Goal: Task Accomplishment & Management: Complete application form

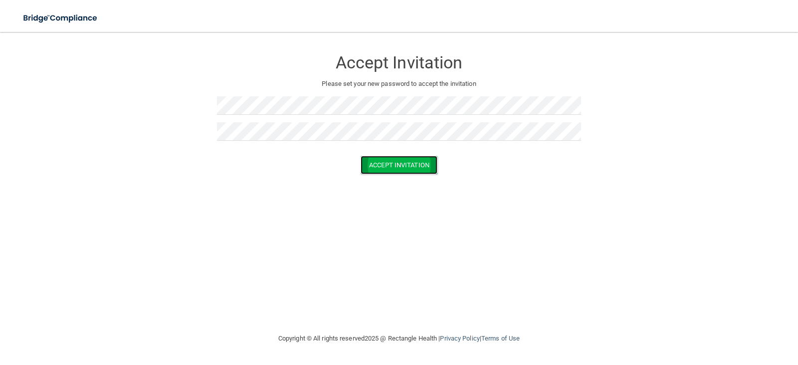
click at [410, 167] on button "Accept Invitation" at bounding box center [399, 165] width 77 height 18
click at [406, 180] on button "Accept Invitation" at bounding box center [399, 179] width 77 height 18
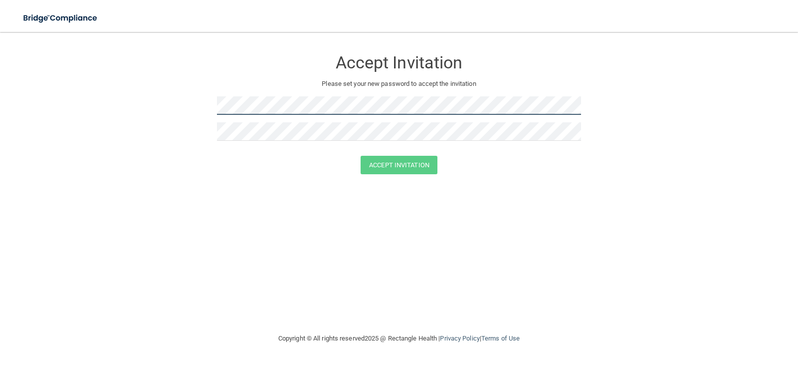
click at [149, 65] on form "Accept Invitation Please set your new password to accept the invitation Accept …" at bounding box center [399, 114] width 758 height 144
click at [154, 67] on form "Accept Invitation Please set your new password to accept the invitation Accept …" at bounding box center [399, 114] width 758 height 144
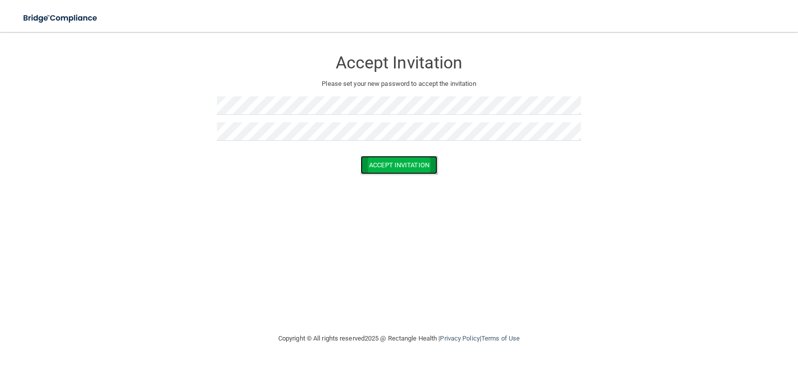
click at [415, 169] on button "Accept Invitation" at bounding box center [399, 165] width 77 height 18
click at [537, 274] on div "Accept Invitation Please set your new password to accept the invitation Token i…" at bounding box center [399, 182] width 758 height 280
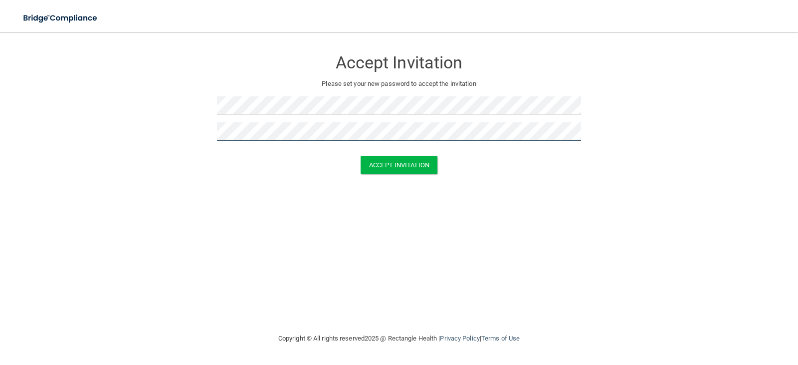
click at [361, 156] on button "Accept Invitation" at bounding box center [399, 165] width 77 height 18
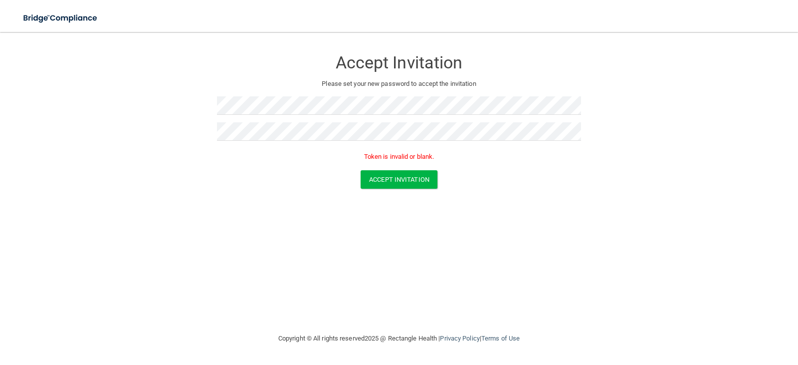
drag, startPoint x: 435, startPoint y: 194, endPoint x: 400, endPoint y: 167, distance: 44.5
click at [436, 192] on form "Accept Invitation Please set your new password to accept the invitation Token i…" at bounding box center [399, 121] width 758 height 159
click at [397, 176] on button "Accept Invitation" at bounding box center [399, 179] width 77 height 18
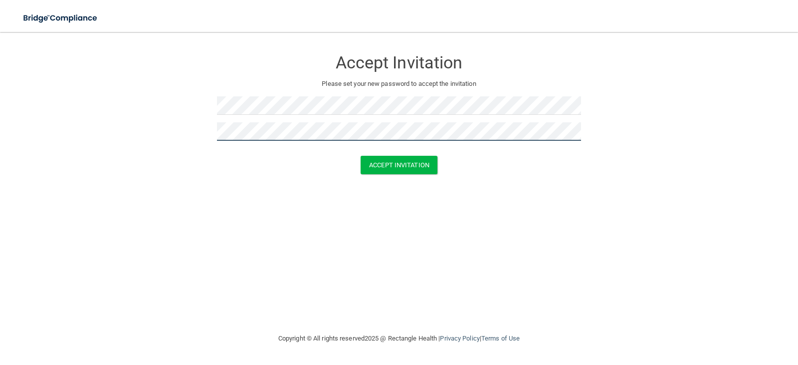
click at [361, 156] on button "Accept Invitation" at bounding box center [399, 165] width 77 height 18
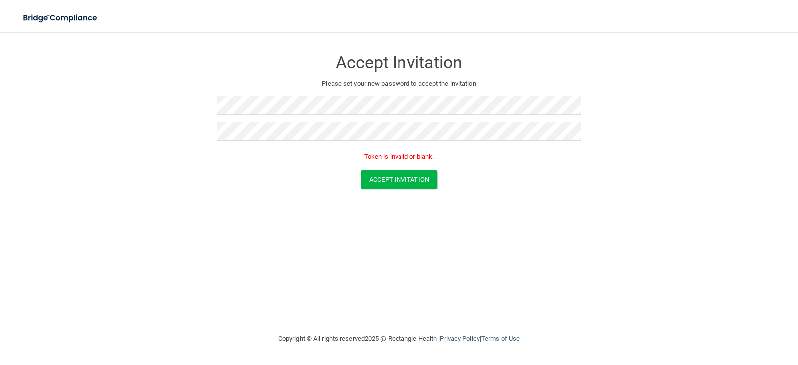
click at [508, 216] on div "Accept Invitation Please set your new password to accept the invitation Token i…" at bounding box center [399, 182] width 758 height 280
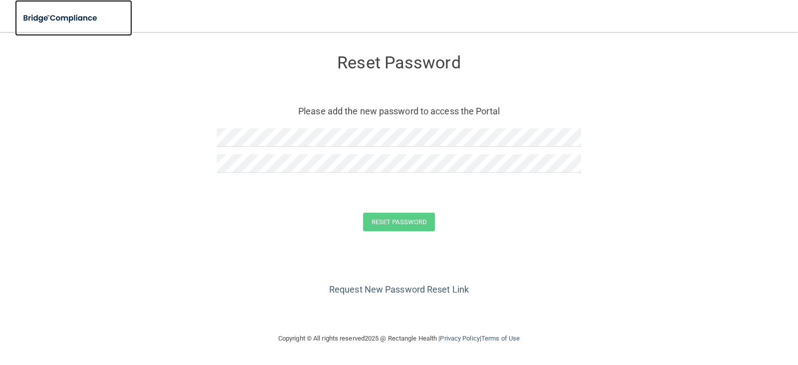
click at [62, 17] on img at bounding box center [61, 18] width 92 height 20
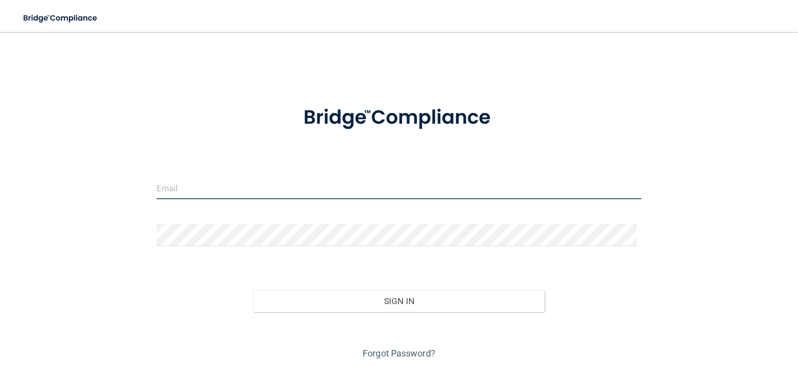
click at [268, 189] on input "email" at bounding box center [399, 188] width 485 height 22
type input "[EMAIL_ADDRESS][DOMAIN_NAME]"
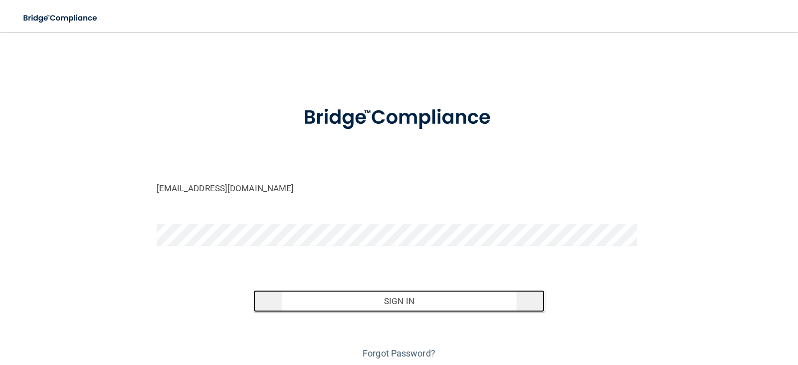
click at [469, 306] on button "Sign In" at bounding box center [398, 301] width 291 height 22
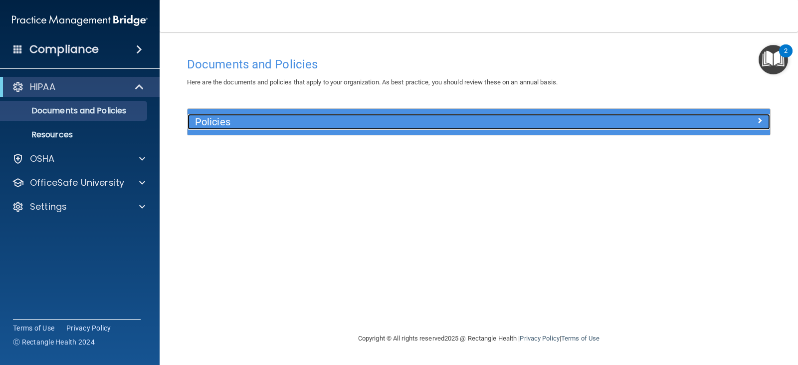
click at [256, 123] on h5 "Policies" at bounding box center [406, 121] width 422 height 11
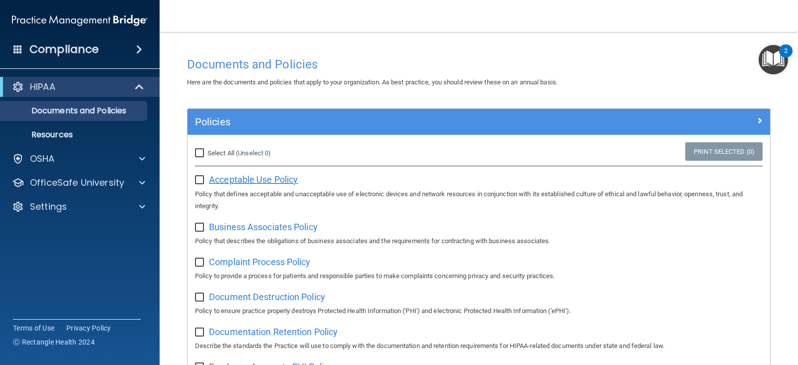
click at [251, 181] on span "Acceptable Use Policy" at bounding box center [253, 179] width 89 height 10
click at [60, 134] on p "Resources" at bounding box center [74, 135] width 136 height 10
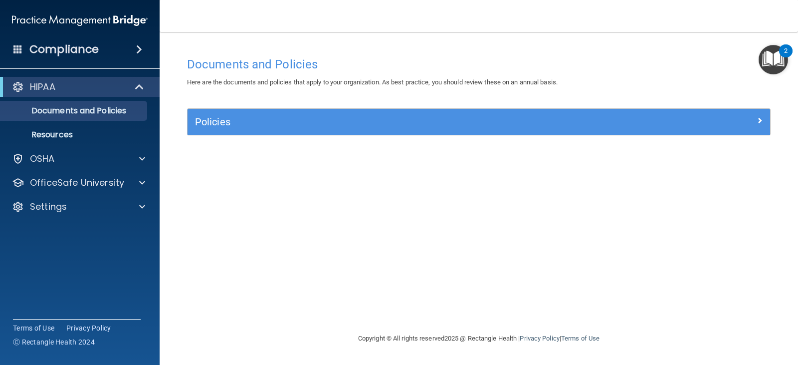
click at [774, 60] on img "Open Resource Center, 2 new notifications" at bounding box center [773, 59] width 29 height 29
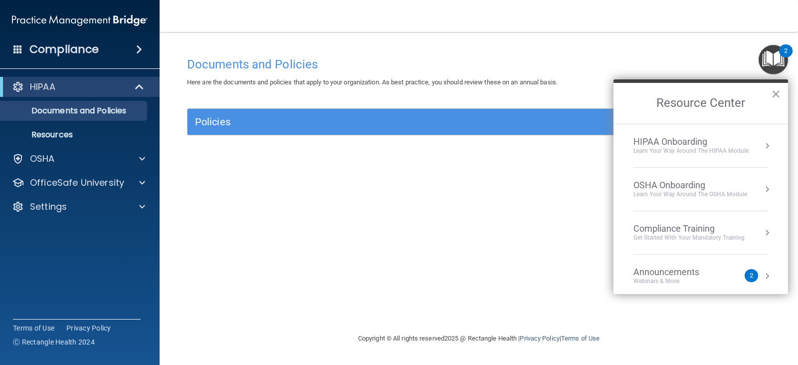
click at [730, 148] on div "Learn Your Way around the HIPAA module" at bounding box center [691, 151] width 115 height 8
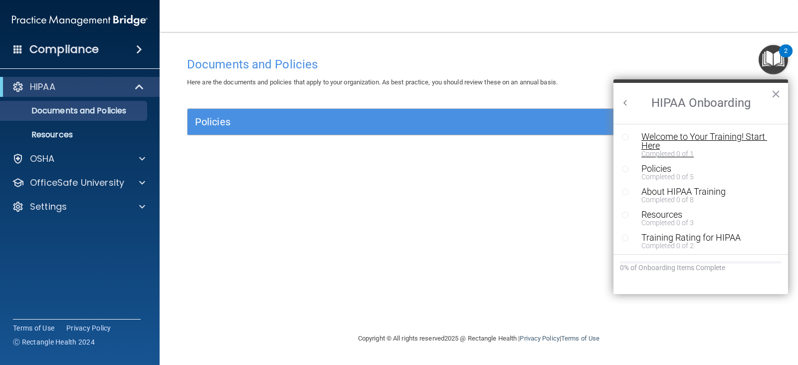
click at [723, 136] on div "Welcome to Your Training! Start Here" at bounding box center [705, 141] width 126 height 18
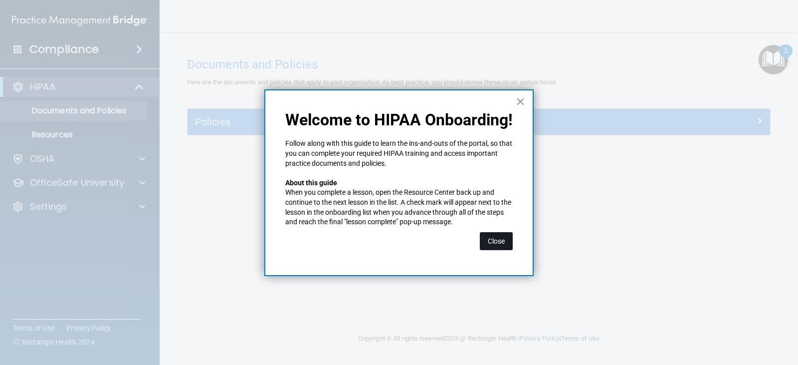
click at [492, 238] on button "Close" at bounding box center [496, 241] width 33 height 18
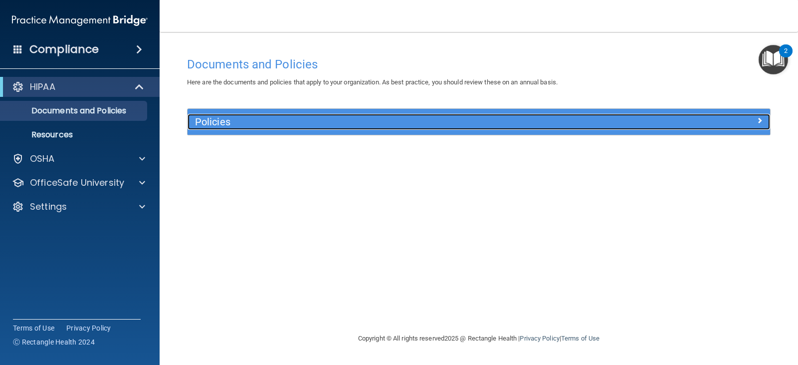
click at [495, 115] on div "Policies" at bounding box center [406, 122] width 437 height 16
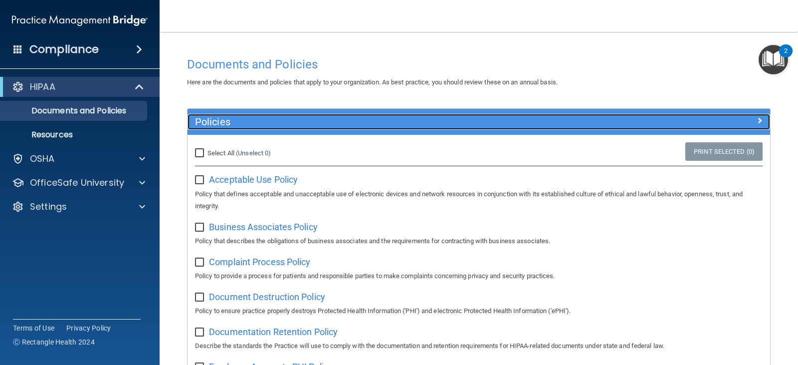
click at [495, 115] on div "Policies" at bounding box center [406, 122] width 437 height 16
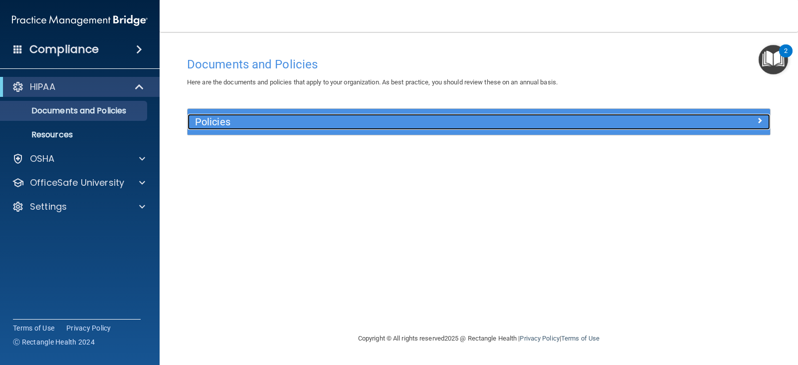
click at [331, 120] on h5 "Policies" at bounding box center [406, 121] width 422 height 11
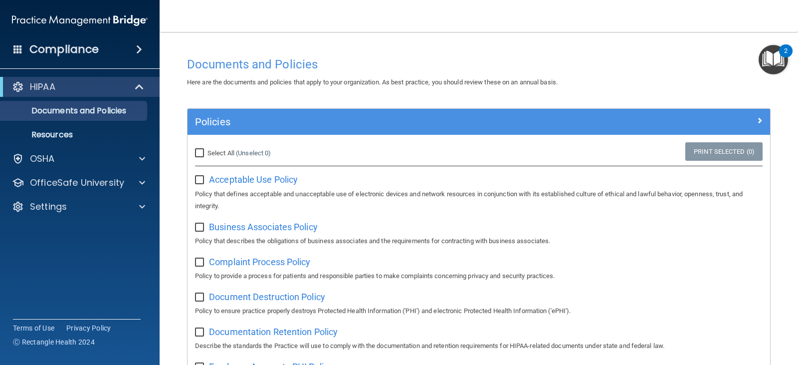
click at [199, 179] on input "checkbox" at bounding box center [200, 180] width 11 height 8
checkbox input "false"
click at [776, 64] on img "Open Resource Center, 2 new notifications" at bounding box center [773, 59] width 29 height 29
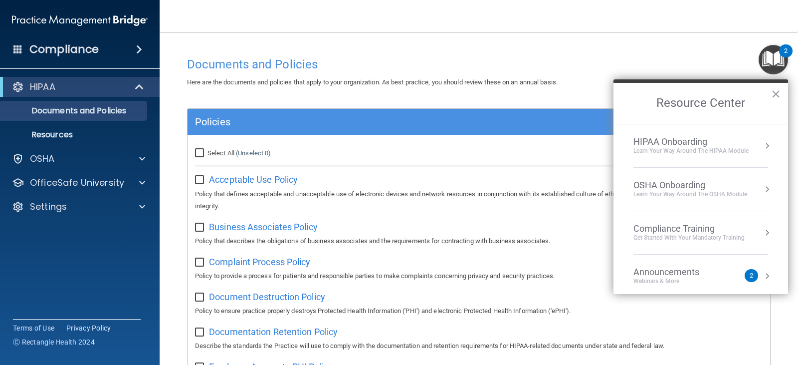
click at [696, 147] on div "Learn Your Way around the HIPAA module" at bounding box center [691, 151] width 115 height 8
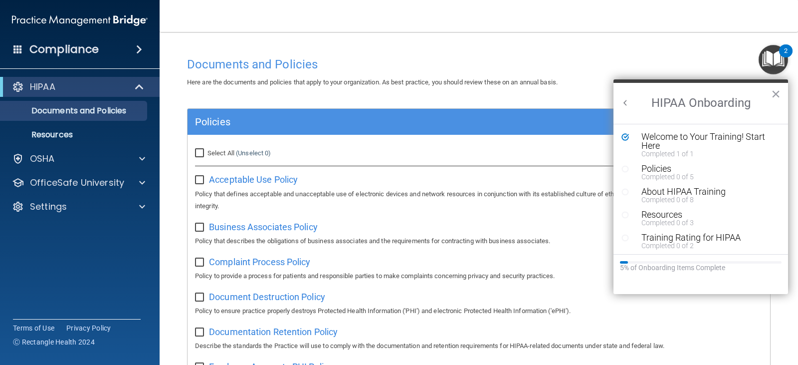
click at [684, 64] on h4 "Documents and Policies" at bounding box center [479, 64] width 584 height 13
click at [777, 95] on button "×" at bounding box center [775, 94] width 9 height 16
